Goal: Communication & Community: Answer question/provide support

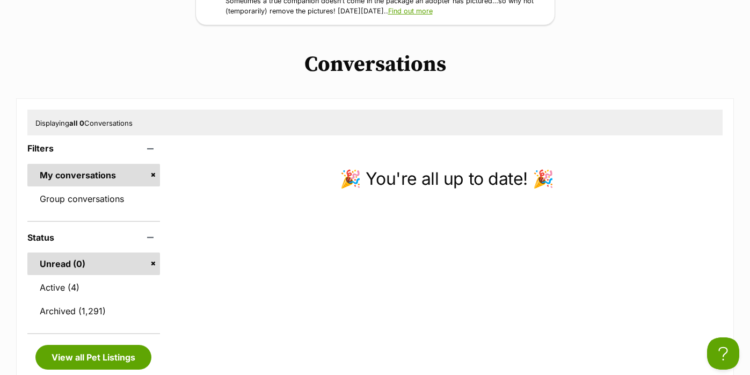
scroll to position [186, 0]
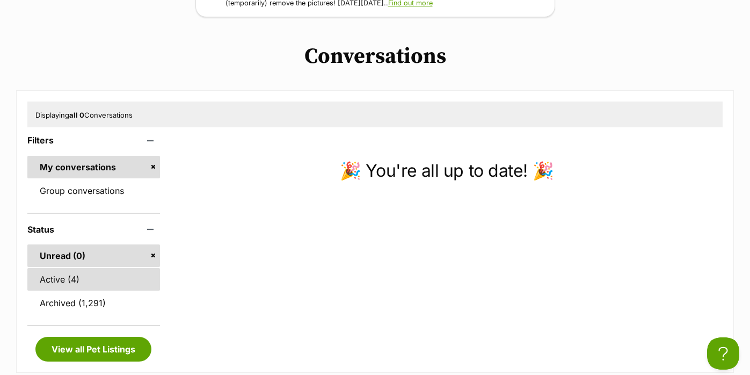
click at [143, 274] on link "Active (4)" at bounding box center [93, 279] width 133 height 23
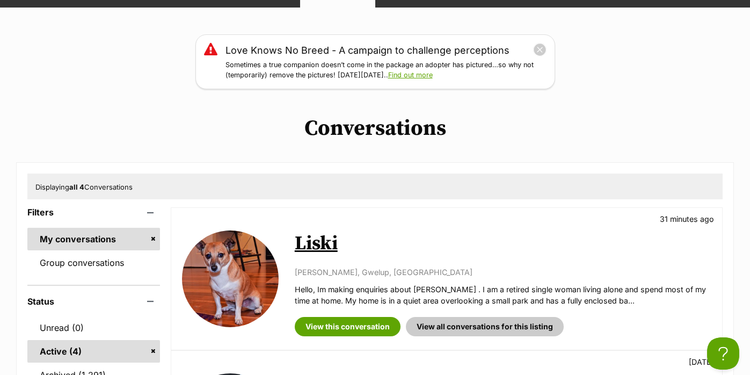
scroll to position [125, 0]
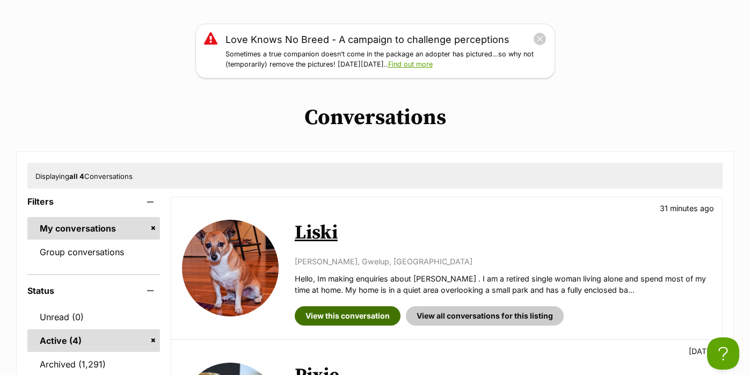
click at [300, 309] on link "View this conversation" at bounding box center [348, 315] width 106 height 19
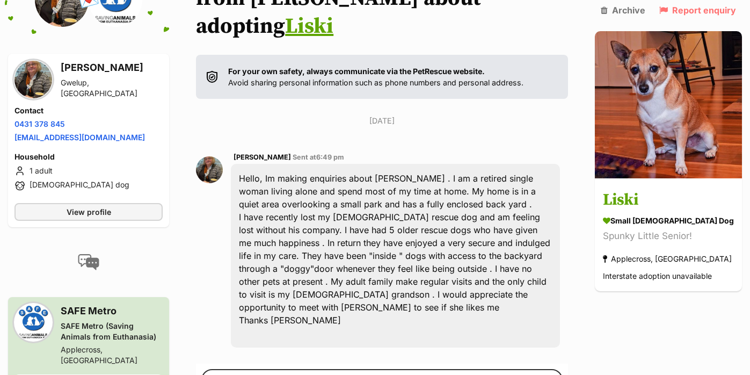
scroll to position [205, 0]
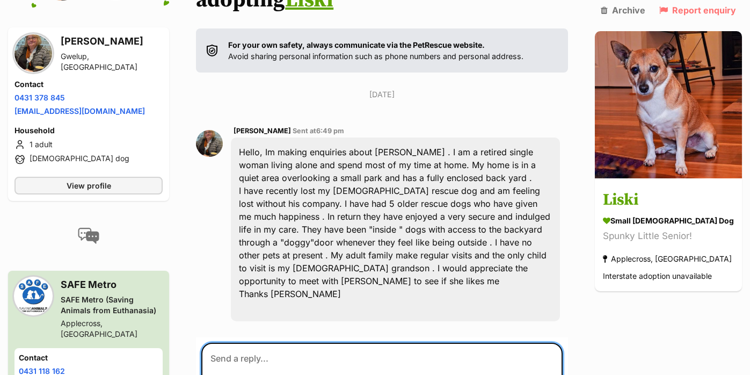
click at [300, 343] on textarea at bounding box center [381, 375] width 361 height 64
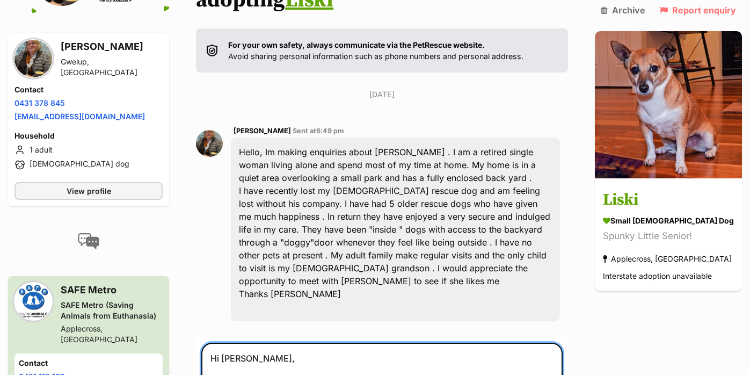
paste textarea "https://service.sheltermanager.com/asmservice?account=az1526&method=online_form…"
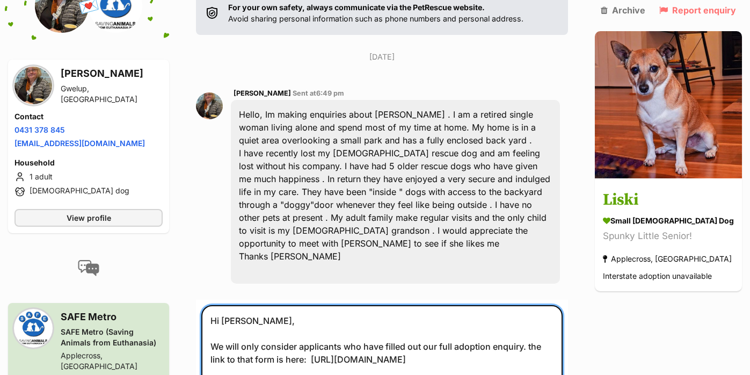
scroll to position [256, 0]
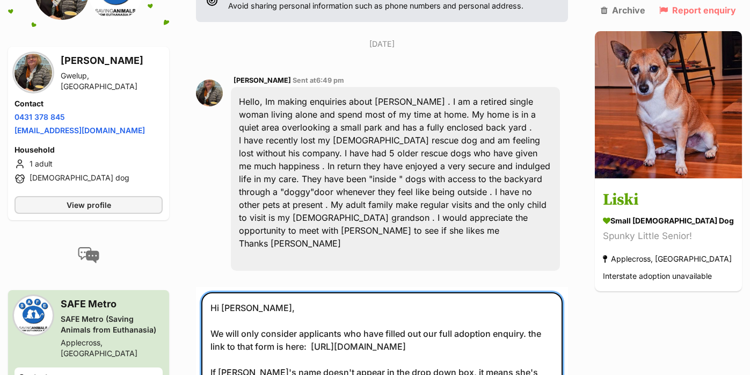
click at [471, 358] on textarea "Hi Claire, We will only consider applicants who have filled out our full adopti…" at bounding box center [381, 359] width 361 height 134
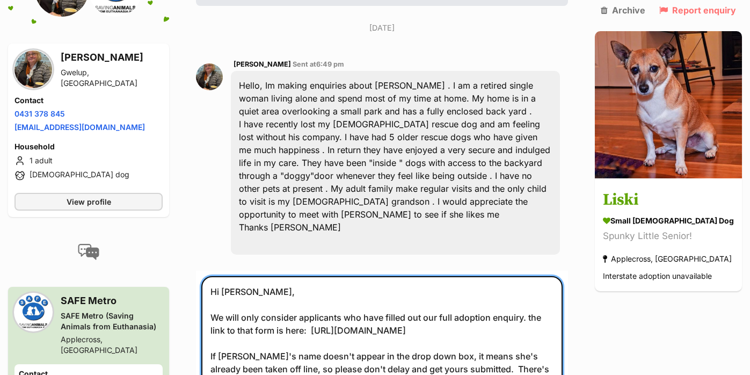
scroll to position [273, 0]
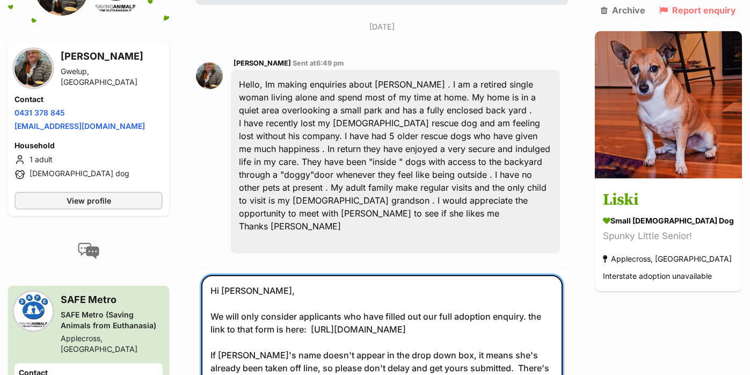
click at [411, 362] on textarea "Hi Claire, We will only consider applicants who have filled out our full adopti…" at bounding box center [381, 348] width 361 height 147
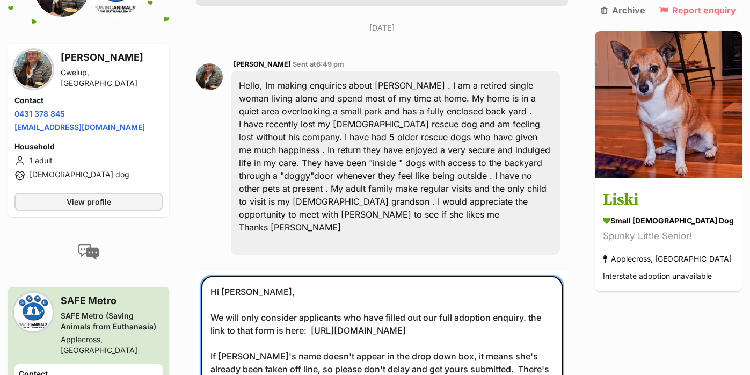
scroll to position [272, 0]
click at [536, 355] on textarea "Hi Claire, We will only consider applicants who have filled out our full adopti…" at bounding box center [381, 349] width 361 height 147
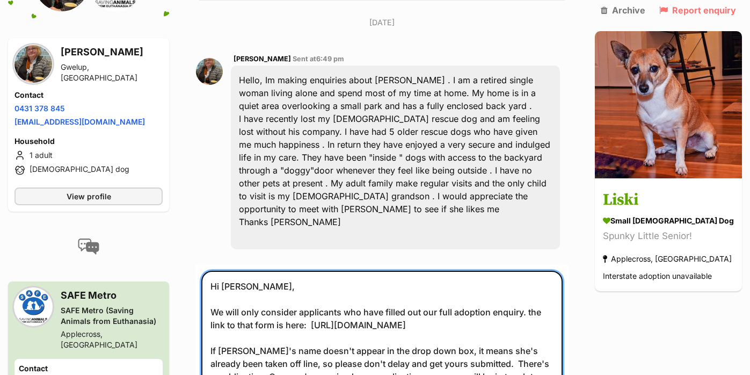
scroll to position [278, 0]
drag, startPoint x: 480, startPoint y: 365, endPoint x: 267, endPoint y: 364, distance: 212.7
click at [267, 364] on textarea "Hi Claire, We will only consider applicants who have filled out our full adopti…" at bounding box center [381, 343] width 361 height 147
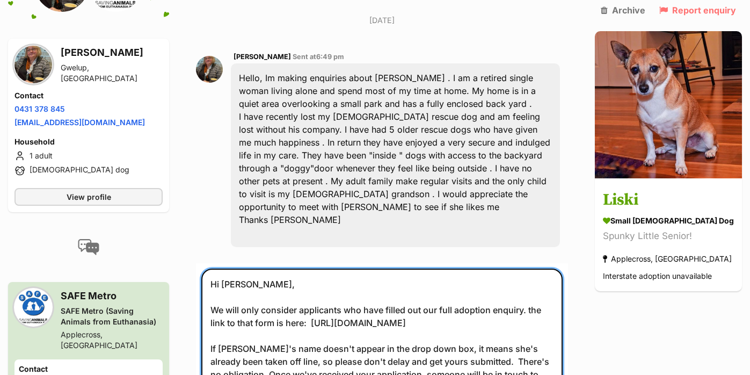
scroll to position [280, 0]
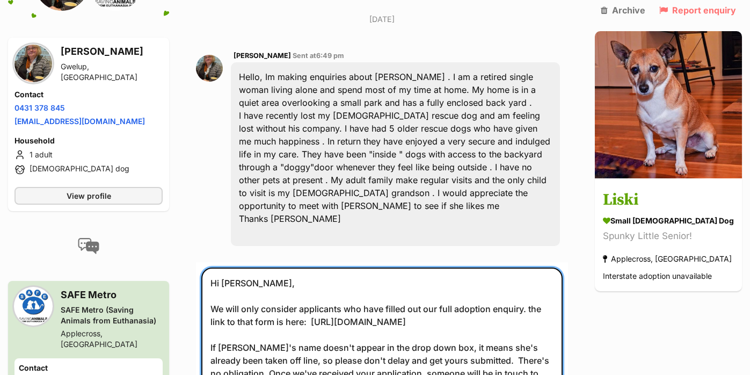
click at [538, 267] on textarea "Hi Claire, We will only consider applicants who have filled out our full adopti…" at bounding box center [381, 342] width 361 height 150
click at [558, 330] on textarea "Hi Claire, We will only consider applicants who have filled out our full adopti…" at bounding box center [381, 342] width 361 height 150
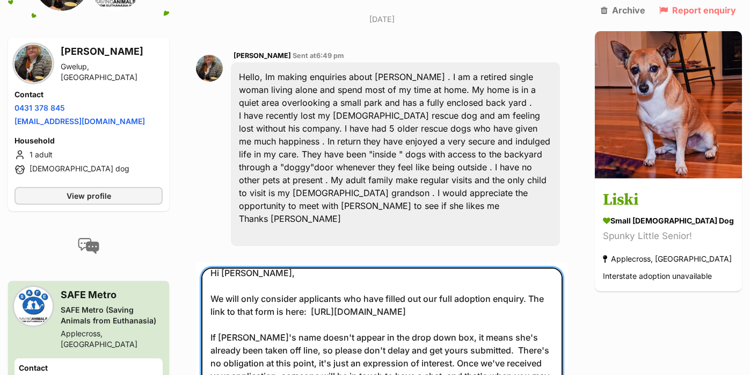
scroll to position [291, 0]
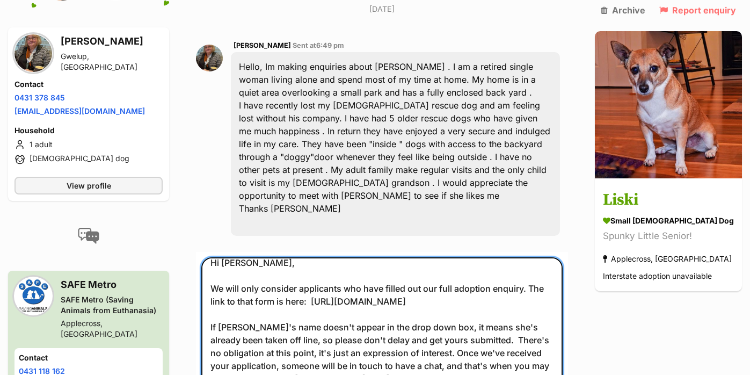
click at [483, 356] on textarea "Hi Claire, We will only consider applicants who have filled out our full adopti…" at bounding box center [381, 332] width 361 height 150
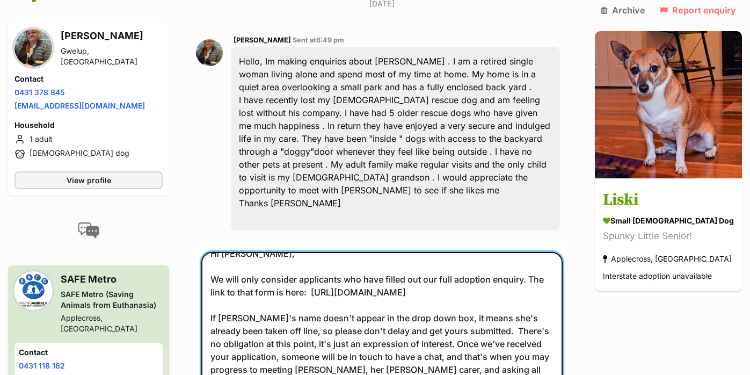
scroll to position [297, 0]
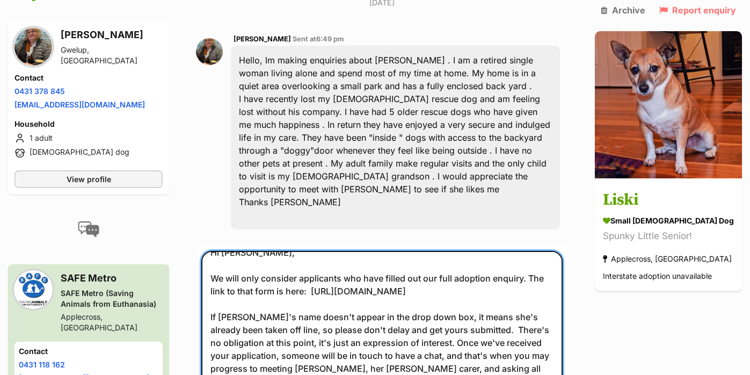
click at [216, 328] on textarea "Hi Claire, We will only consider applicants who have filled out our full adopti…" at bounding box center [381, 326] width 361 height 150
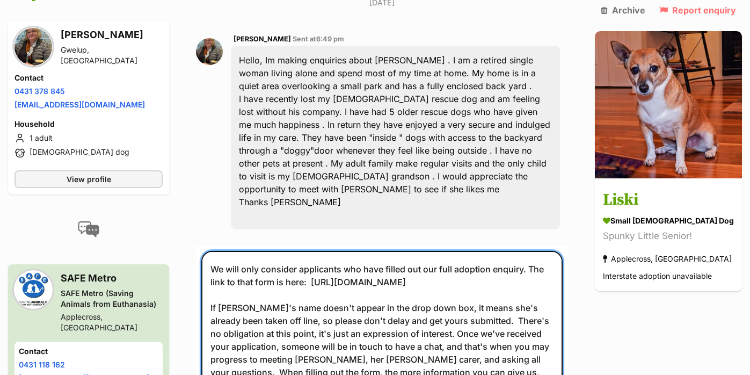
scroll to position [298, 0]
click at [397, 344] on textarea "Hi Claire, We will only consider applicants who have filled out our full adopti…" at bounding box center [381, 325] width 361 height 150
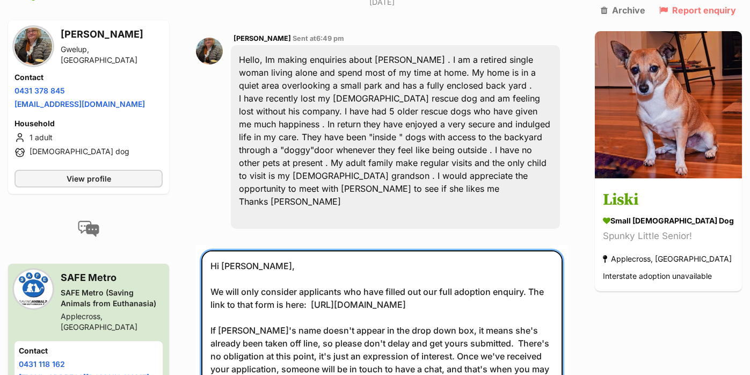
scroll to position [29, 0]
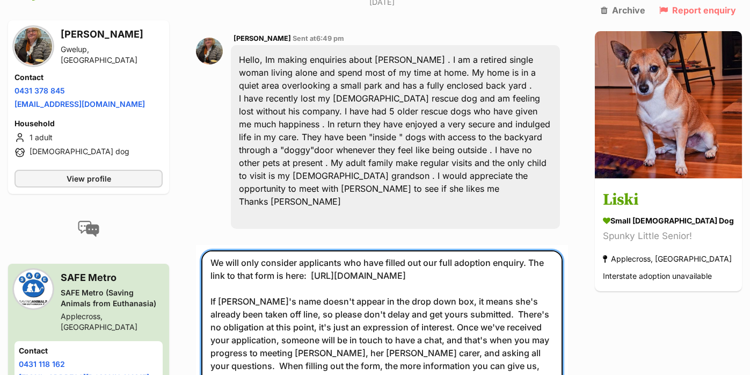
click at [470, 285] on textarea "Hi Claire, We will only consider applicants who have filled out our full adopti…" at bounding box center [381, 325] width 361 height 150
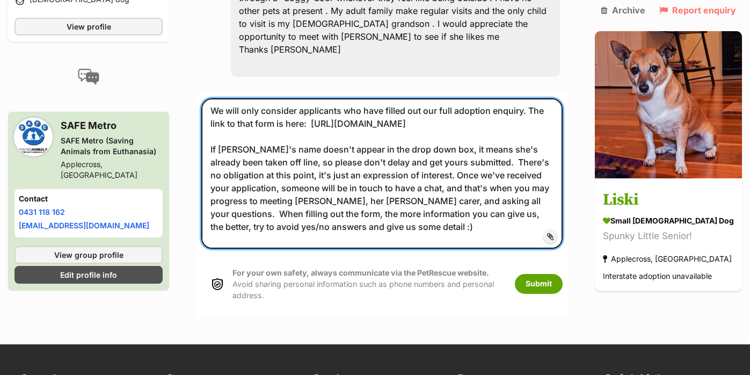
scroll to position [437, 0]
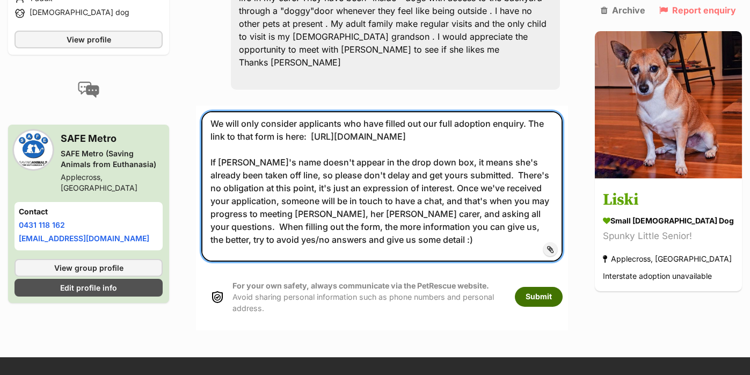
type textarea "Hi Claire, We will only consider applicants who have filled out our full adopti…"
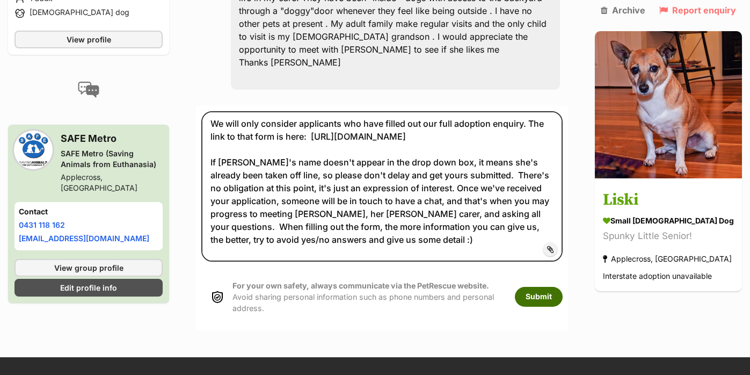
click at [555, 287] on button "Submit" at bounding box center [539, 296] width 48 height 19
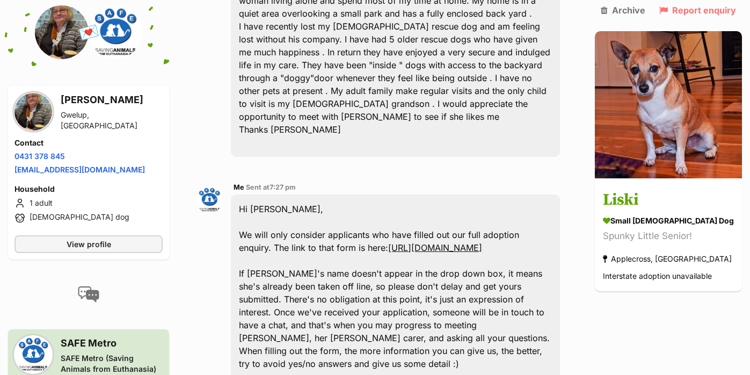
scroll to position [439, 0]
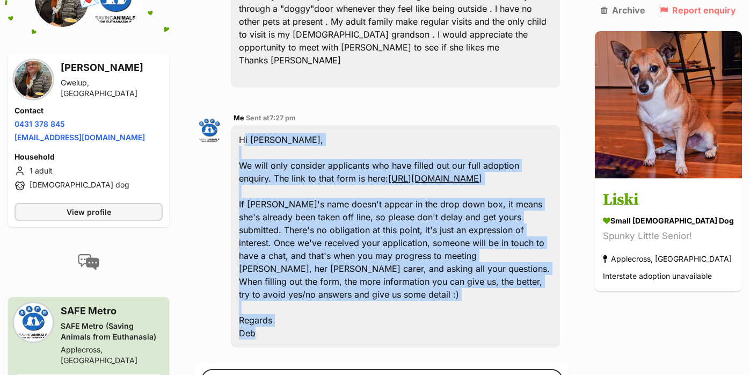
drag, startPoint x: 329, startPoint y: 291, endPoint x: 240, endPoint y: 96, distance: 214.8
click at [240, 125] on div "Hi Claire, We will only consider applicants who have filled out our full adopti…" at bounding box center [395, 236] width 329 height 222
copy div "Hi Claire, We will only consider applicants who have filled out our full adopti…"
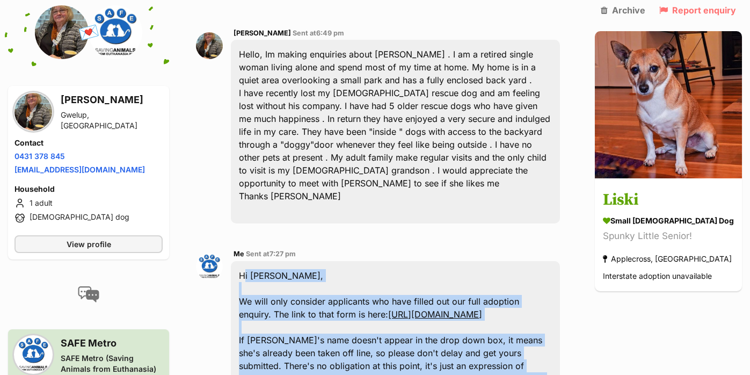
scroll to position [301, 0]
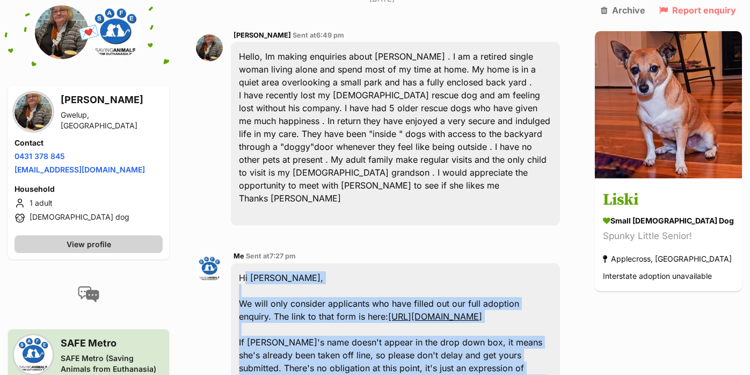
click at [144, 241] on link "View profile" at bounding box center [88, 244] width 148 height 18
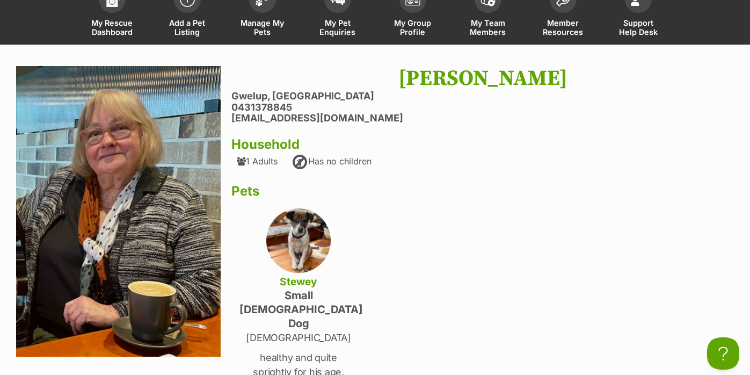
scroll to position [50, 0]
